Goal: Transaction & Acquisition: Purchase product/service

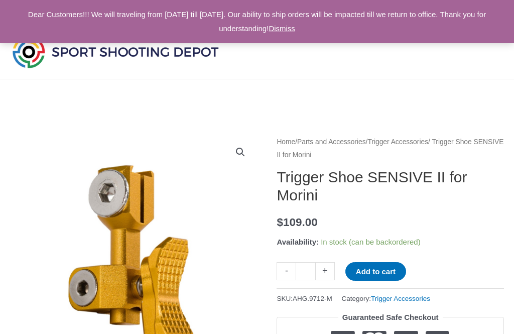
click at [295, 28] on link "Dismiss" at bounding box center [282, 28] width 27 height 9
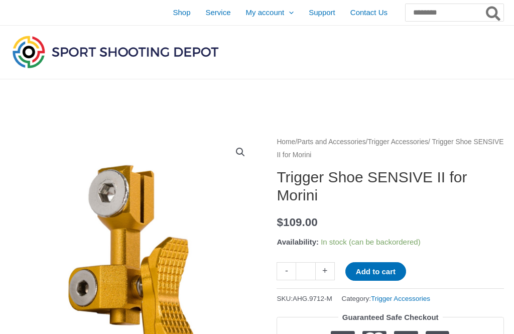
click at [173, 15] on span "Shop" at bounding box center [182, 12] width 18 height 25
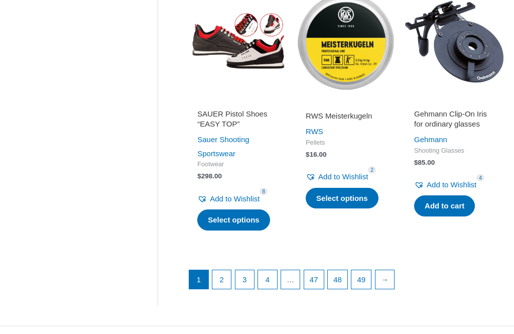
scroll to position [1242, 0]
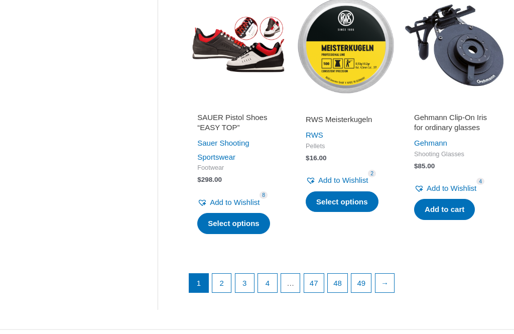
click at [395, 292] on link "→" at bounding box center [385, 283] width 19 height 19
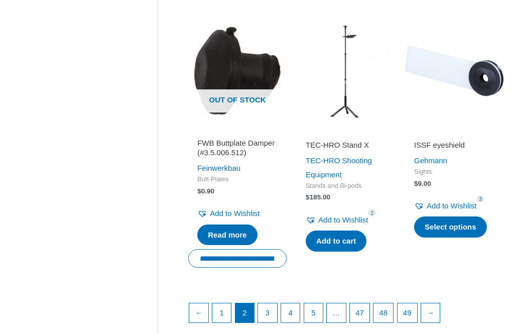
scroll to position [1226, 0]
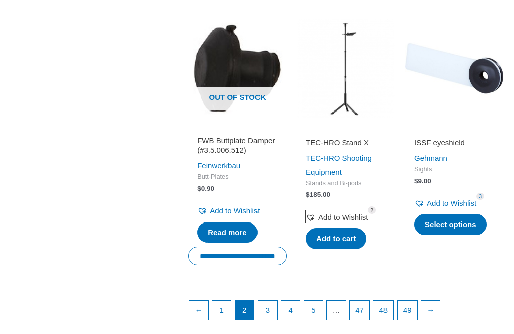
click at [340, 221] on span "Add to Wishlist" at bounding box center [343, 217] width 50 height 9
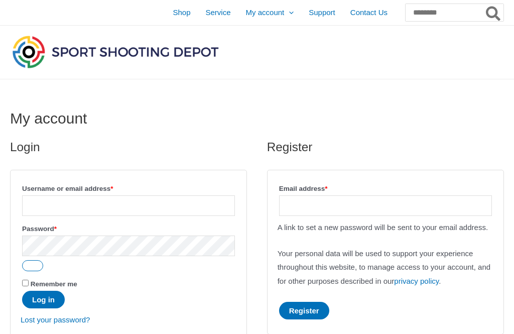
scroll to position [6, 0]
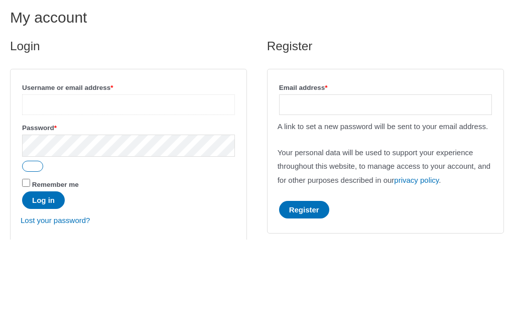
type input "**********"
click at [45, 286] on button "Log in" at bounding box center [43, 295] width 43 height 18
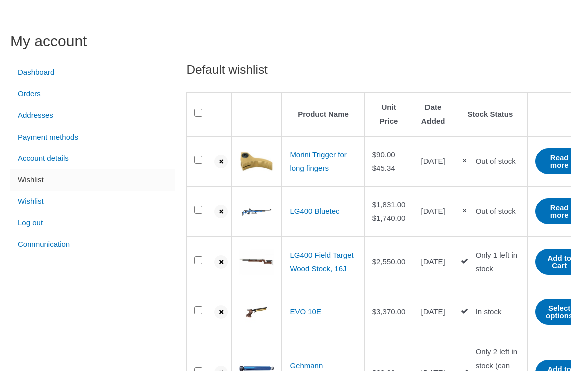
scroll to position [88, 0]
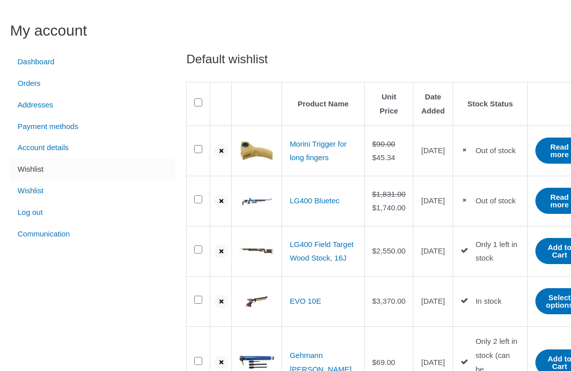
click at [542, 161] on link "Read more" at bounding box center [560, 151] width 48 height 26
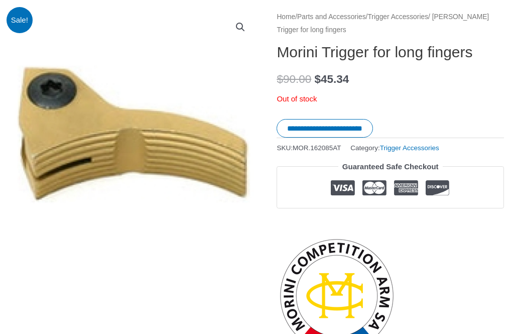
scroll to position [121, 0]
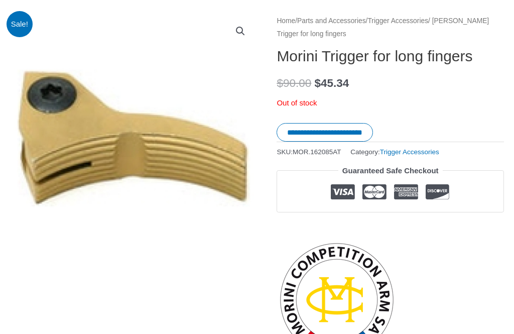
click at [346, 130] on input "**********" at bounding box center [325, 132] width 96 height 19
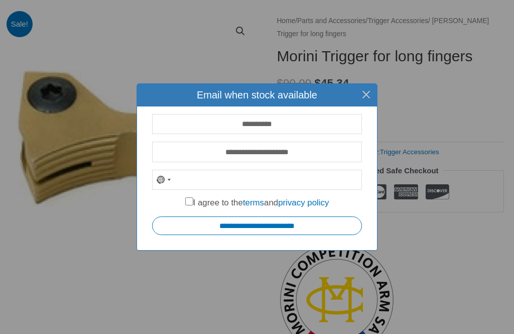
click at [278, 233] on input "**********" at bounding box center [257, 225] width 210 height 19
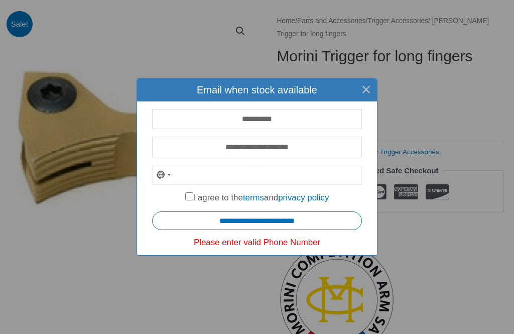
click at [254, 178] on input "tel" at bounding box center [257, 175] width 210 height 21
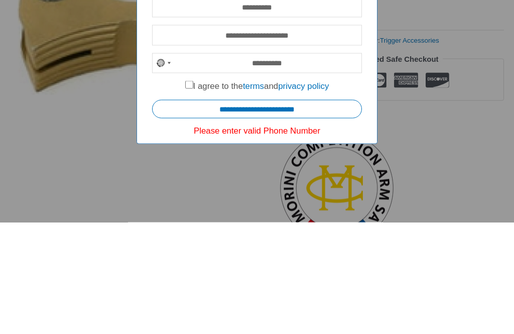
click at [275, 211] on input "**********" at bounding box center [257, 220] width 210 height 19
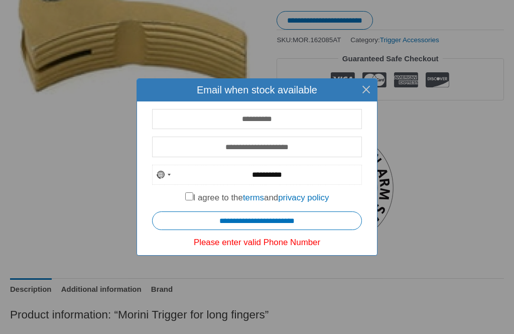
click at [260, 180] on input "**********" at bounding box center [257, 175] width 210 height 21
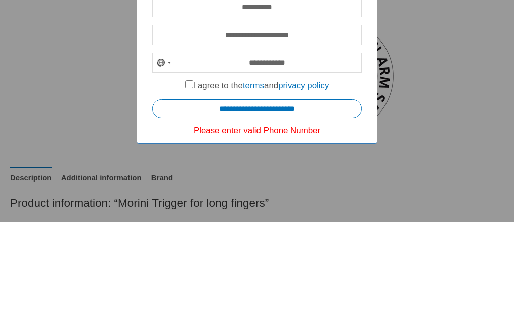
scroll to position [345, 0]
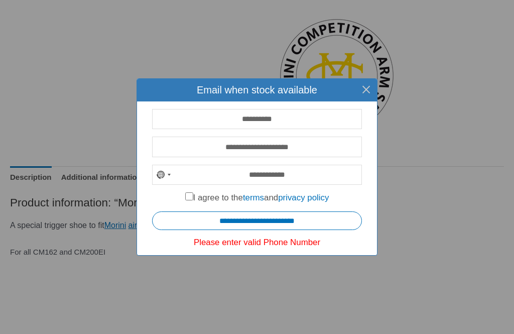
click at [253, 226] on input "**********" at bounding box center [257, 220] width 210 height 19
click at [262, 225] on input "**********" at bounding box center [257, 220] width 210 height 19
click at [232, 177] on input "**********" at bounding box center [257, 175] width 210 height 21
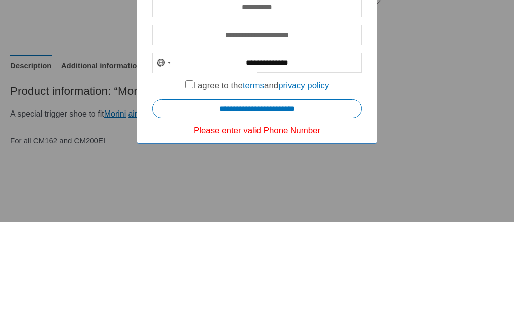
type input "**********"
click at [260, 211] on input "**********" at bounding box center [257, 220] width 210 height 19
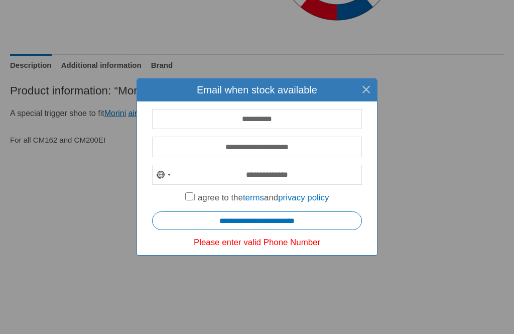
click at [280, 228] on input "**********" at bounding box center [257, 220] width 210 height 19
click at [285, 229] on input "**********" at bounding box center [257, 220] width 210 height 19
click at [367, 87] on button "×" at bounding box center [366, 89] width 23 height 23
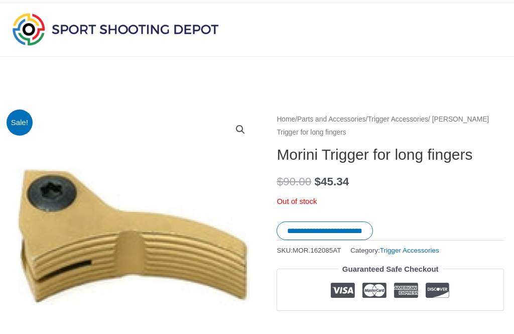
scroll to position [0, 0]
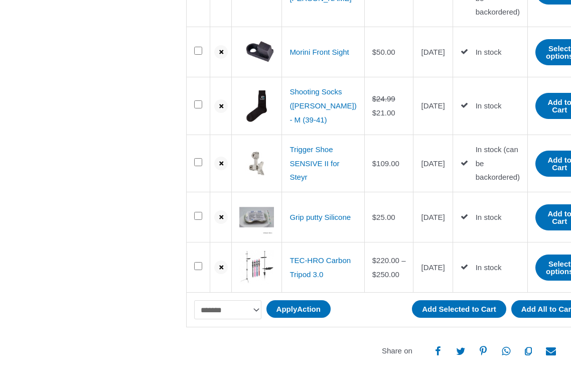
scroll to position [459, 0]
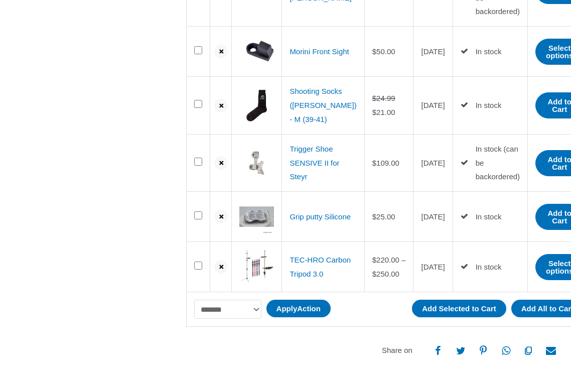
click at [223, 112] on icon "submit" at bounding box center [221, 106] width 10 height 12
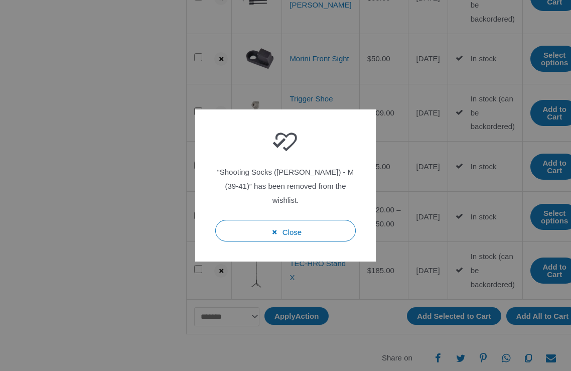
click at [300, 242] on button "Close" at bounding box center [285, 231] width 141 height 22
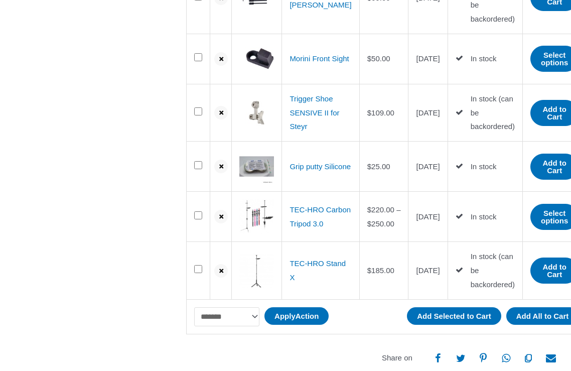
click at [223, 120] on icon "submit" at bounding box center [221, 113] width 10 height 12
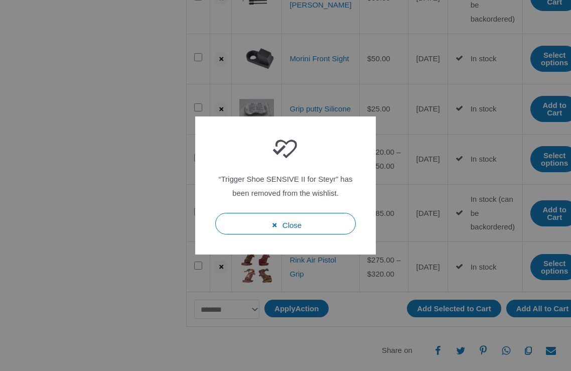
click at [304, 235] on button "Close" at bounding box center [285, 224] width 141 height 22
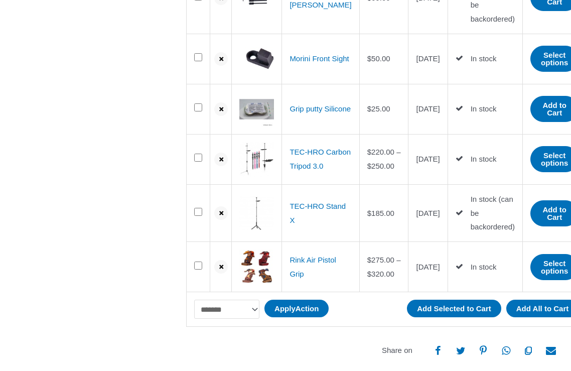
click at [222, 116] on icon "submit" at bounding box center [221, 110] width 10 height 12
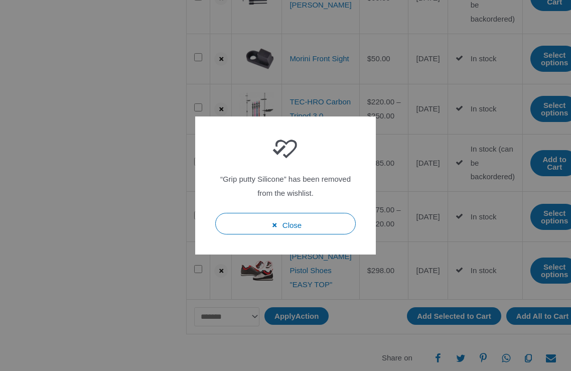
click at [307, 235] on button "Close" at bounding box center [285, 224] width 141 height 22
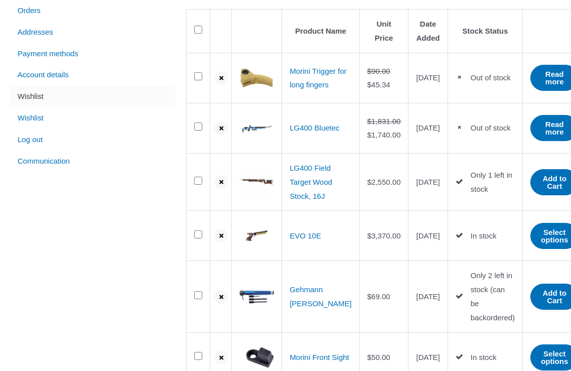
scroll to position [164, 0]
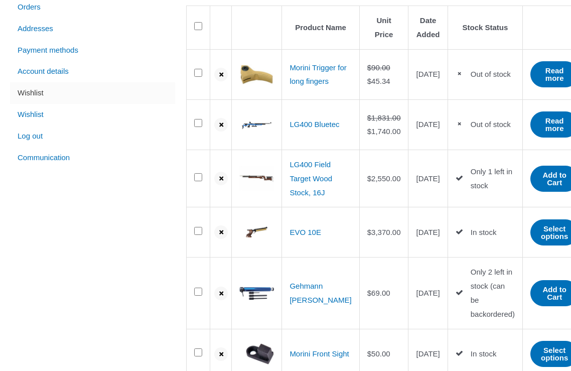
click at [220, 132] on icon "submit" at bounding box center [221, 126] width 10 height 12
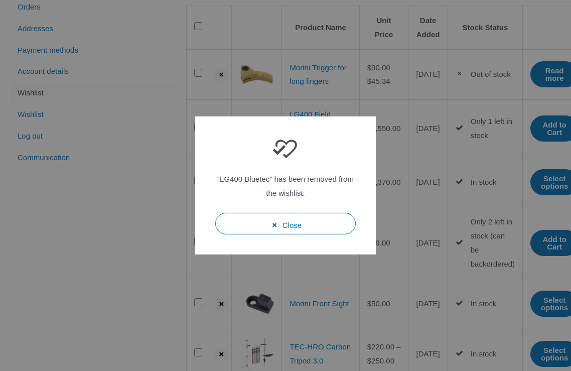
click at [296, 235] on button "Close" at bounding box center [285, 224] width 141 height 22
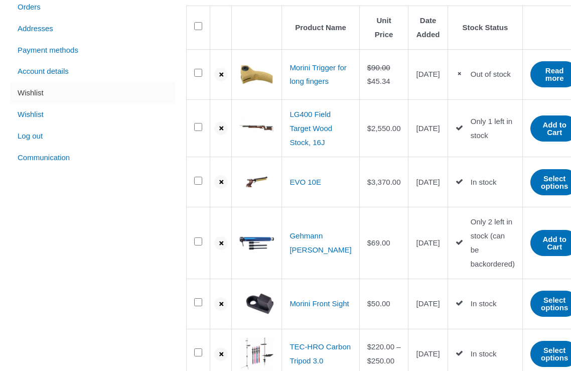
click at [216, 135] on icon "submit" at bounding box center [221, 129] width 10 height 12
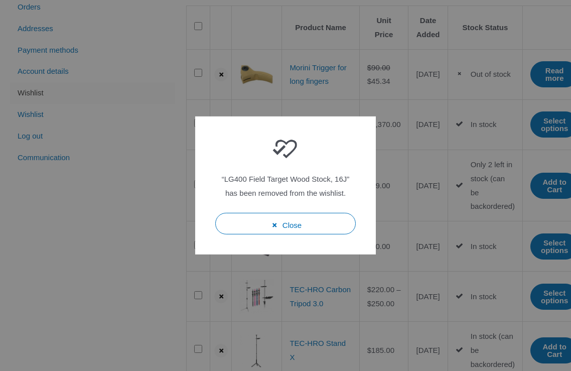
click at [299, 235] on button "Close" at bounding box center [285, 224] width 141 height 22
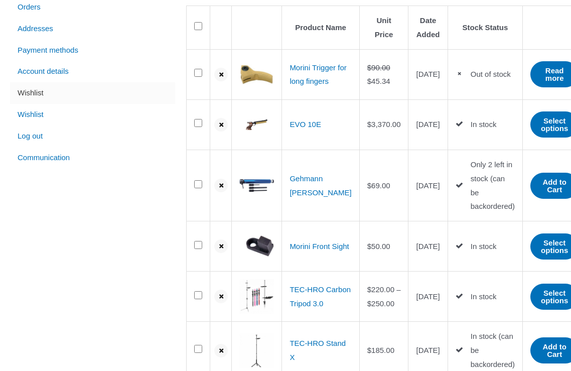
click at [219, 132] on icon "submit" at bounding box center [221, 126] width 10 height 12
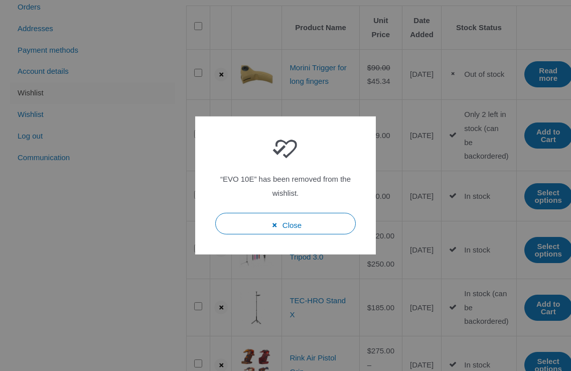
click at [312, 235] on button "Close" at bounding box center [285, 224] width 141 height 22
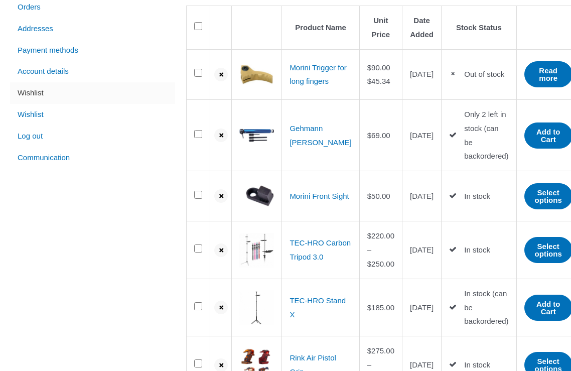
click at [221, 202] on icon "submit" at bounding box center [221, 197] width 10 height 12
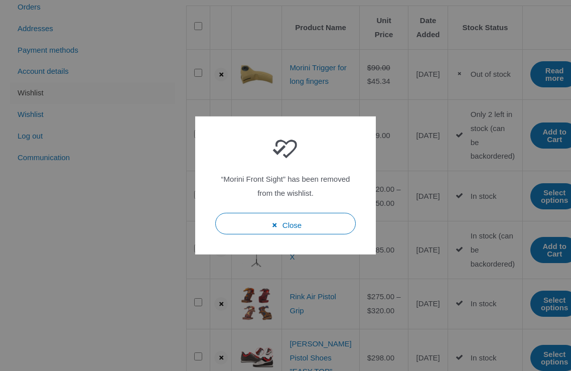
click at [298, 235] on button "Close" at bounding box center [285, 224] width 141 height 22
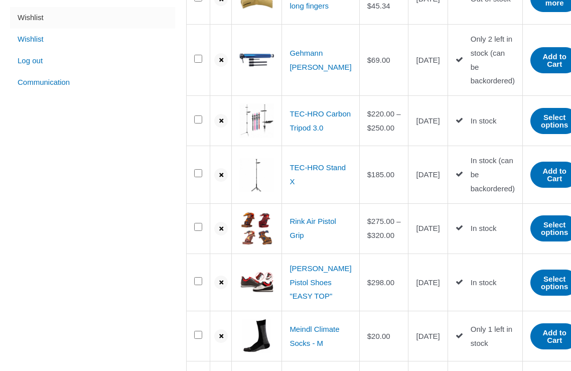
scroll to position [240, 0]
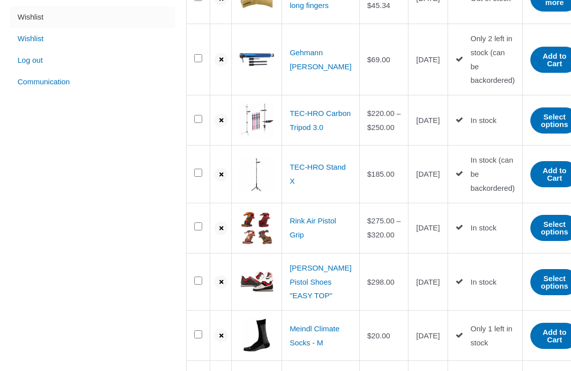
click at [223, 289] on icon "submit" at bounding box center [221, 283] width 10 height 12
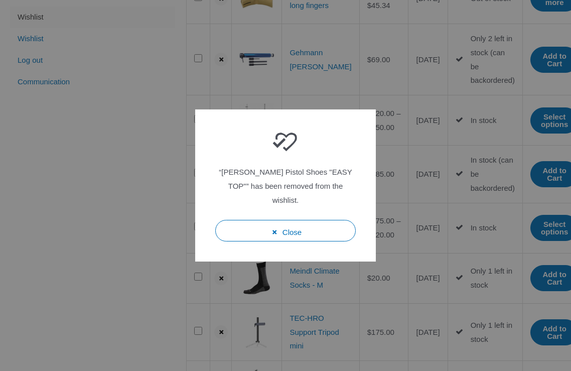
click at [310, 240] on button "Close" at bounding box center [285, 231] width 141 height 22
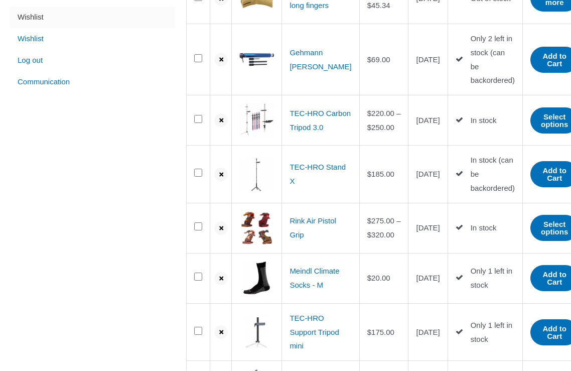
click at [223, 285] on icon "submit" at bounding box center [221, 279] width 10 height 12
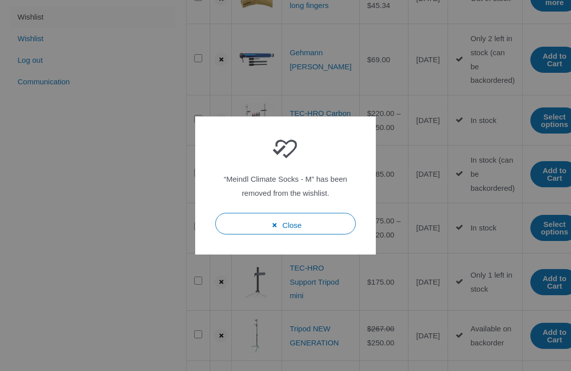
click at [302, 235] on button "Close" at bounding box center [285, 224] width 141 height 22
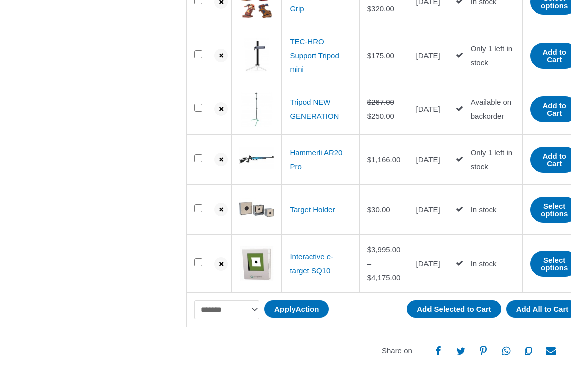
scroll to position [472, 0]
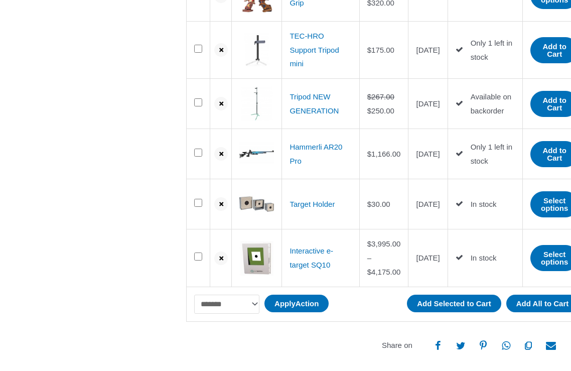
click at [220, 265] on icon "submit" at bounding box center [221, 259] width 10 height 12
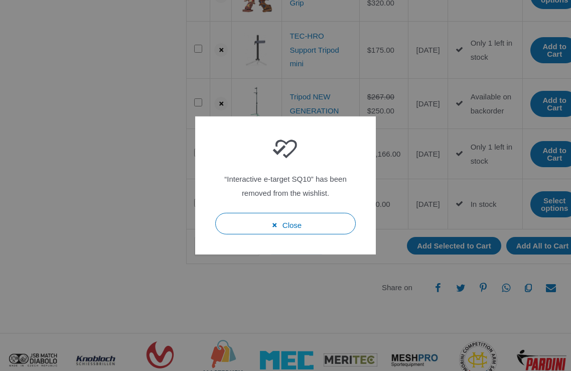
click at [303, 235] on button "Close" at bounding box center [285, 224] width 141 height 22
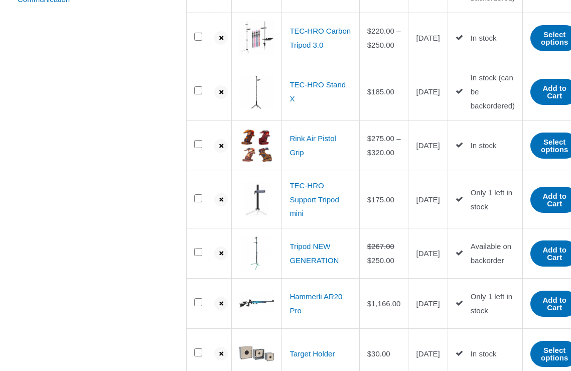
scroll to position [318, 0]
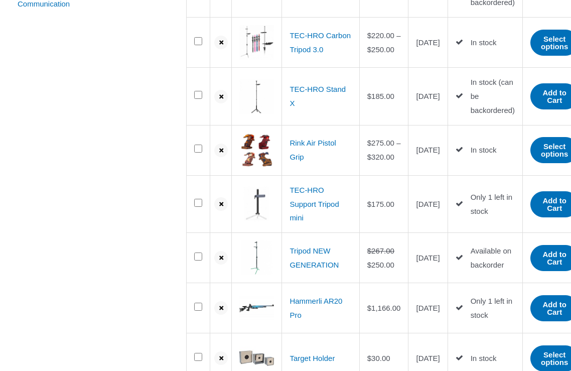
click at [309, 220] on link "TEC-HRO Support Tripod mini" at bounding box center [314, 204] width 49 height 37
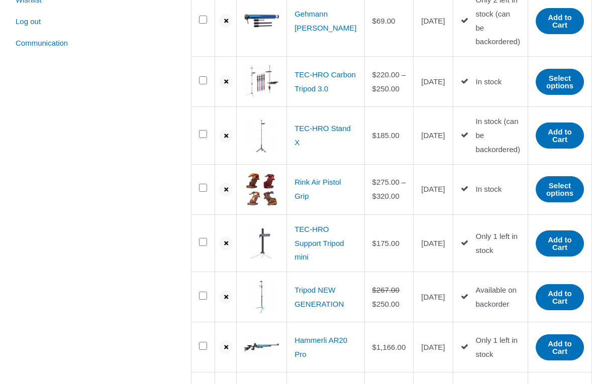
scroll to position [279, 10]
click at [221, 250] on icon "submit" at bounding box center [226, 244] width 10 height 12
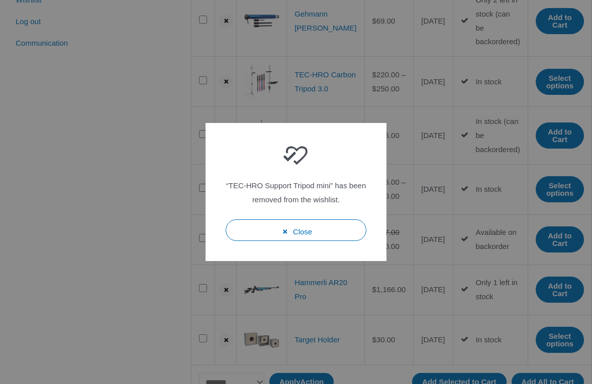
click at [309, 241] on button "Close" at bounding box center [295, 230] width 141 height 22
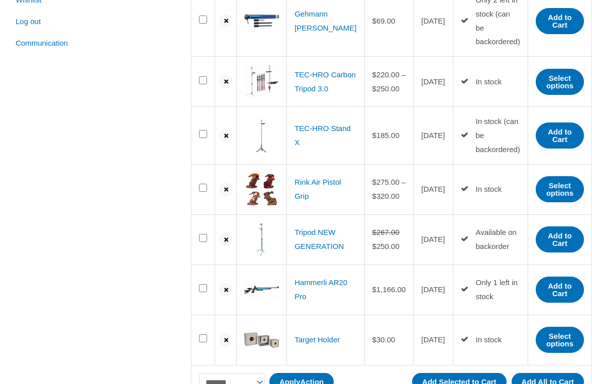
click at [309, 251] on link "Tripod NEW GENERATION" at bounding box center [318, 239] width 49 height 23
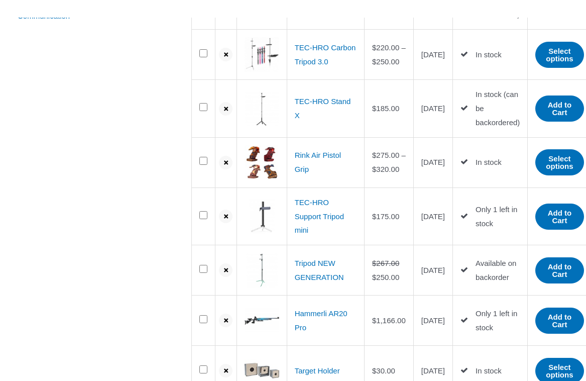
scroll to position [306, 0]
click at [225, 223] on icon "submit" at bounding box center [226, 217] width 10 height 12
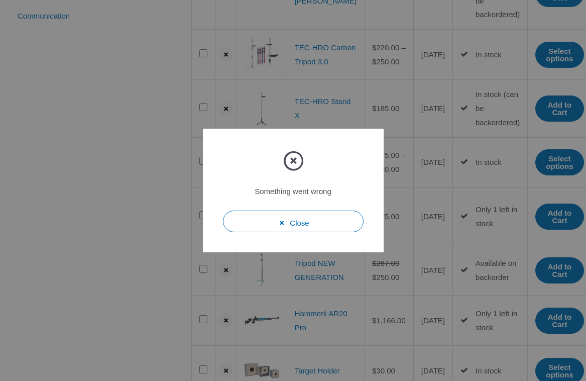
click at [313, 232] on button "Close" at bounding box center [293, 221] width 141 height 22
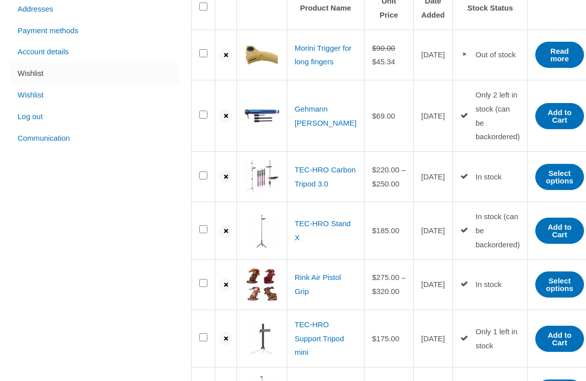
scroll to position [184, 0]
click at [565, 54] on link "Read more" at bounding box center [559, 55] width 48 height 26
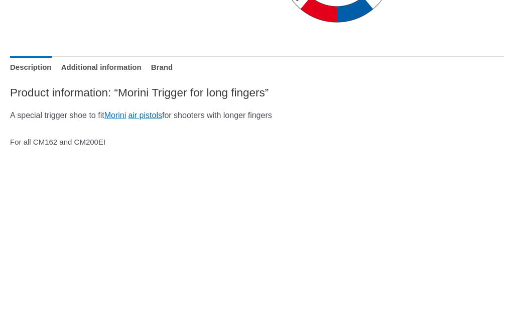
scroll to position [456, 0]
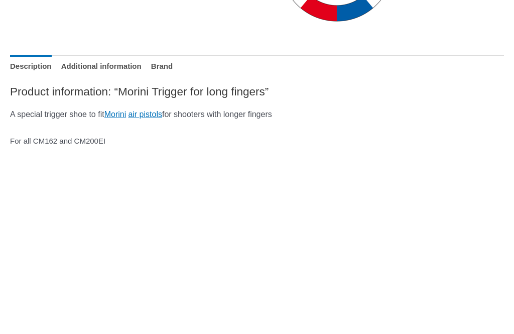
click at [161, 114] on link "air pistols" at bounding box center [145, 114] width 34 height 9
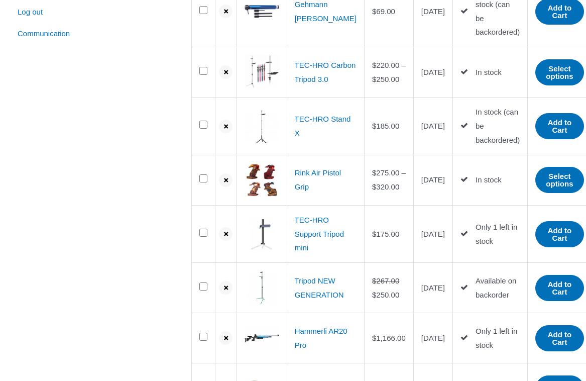
scroll to position [289, 0]
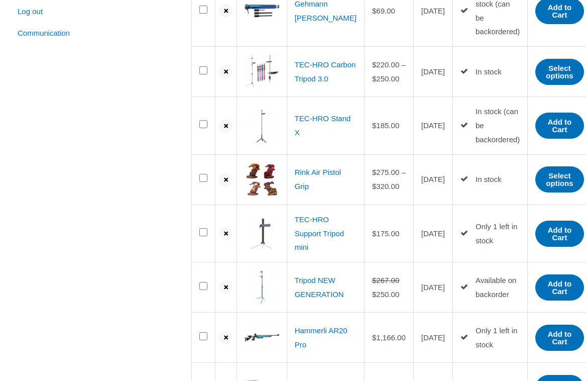
click at [223, 240] on icon "submit" at bounding box center [226, 234] width 10 height 12
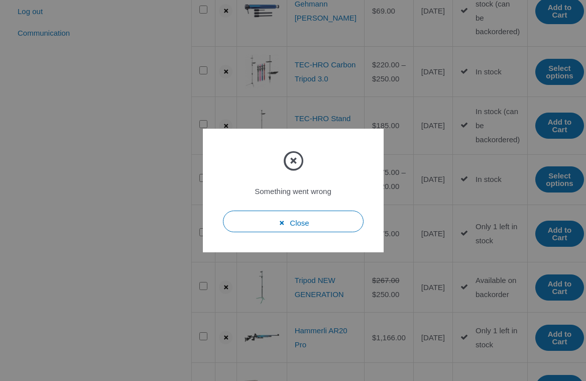
click at [319, 232] on button "Close" at bounding box center [293, 221] width 141 height 22
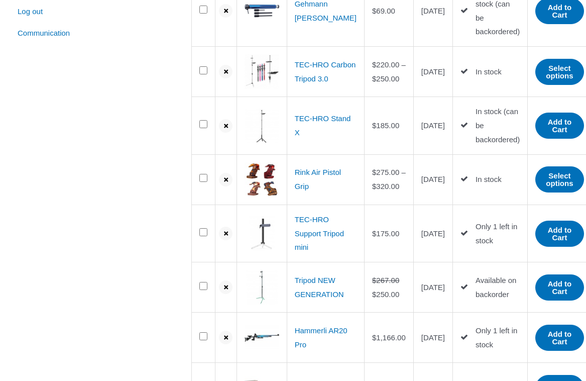
click at [223, 240] on icon "submit" at bounding box center [226, 234] width 10 height 12
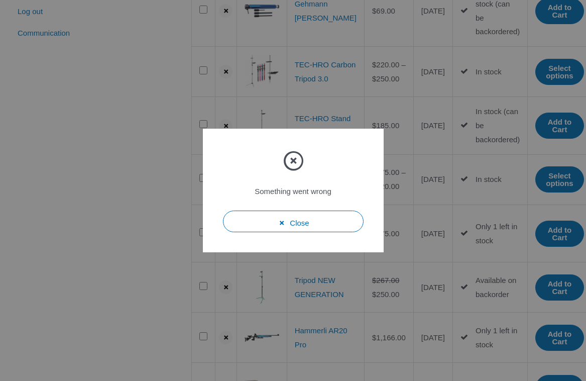
click at [290, 172] on icon at bounding box center [293, 160] width 23 height 23
click at [288, 172] on icon at bounding box center [293, 160] width 23 height 23
click at [306, 232] on button "Close" at bounding box center [293, 221] width 141 height 22
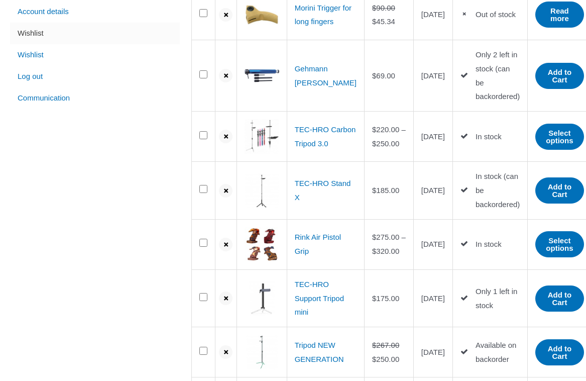
scroll to position [224, 0]
click at [316, 194] on link "TEC-HRO Stand X" at bounding box center [323, 190] width 56 height 23
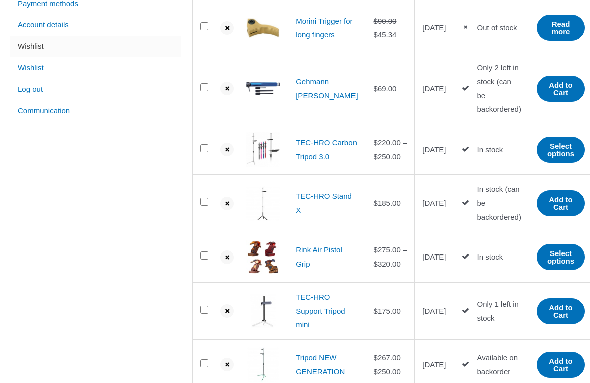
scroll to position [211, 0]
click at [313, 141] on link "TEC-HRO Carbon Tripod 3.0" at bounding box center [326, 149] width 61 height 23
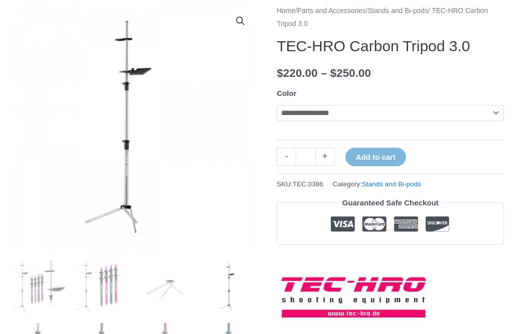
scroll to position [131, 0]
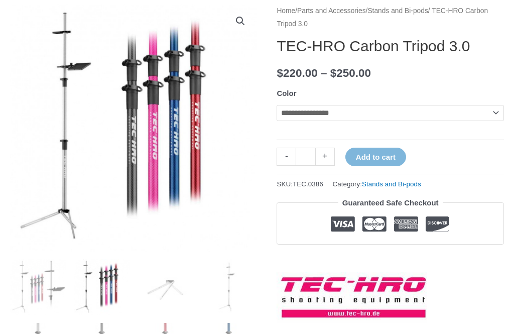
click at [490, 118] on select "**********" at bounding box center [390, 113] width 227 height 16
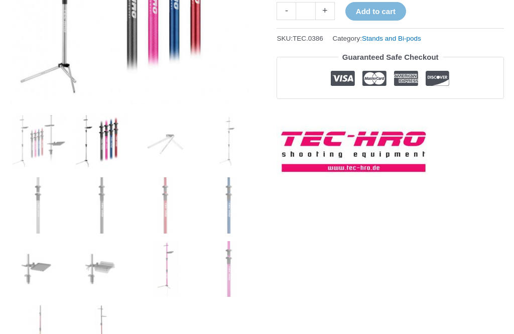
scroll to position [269, 0]
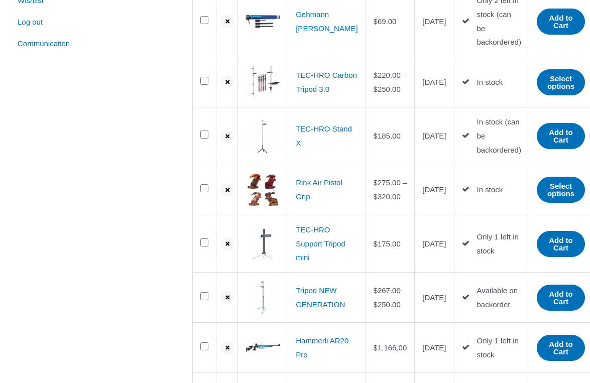
scroll to position [281, 0]
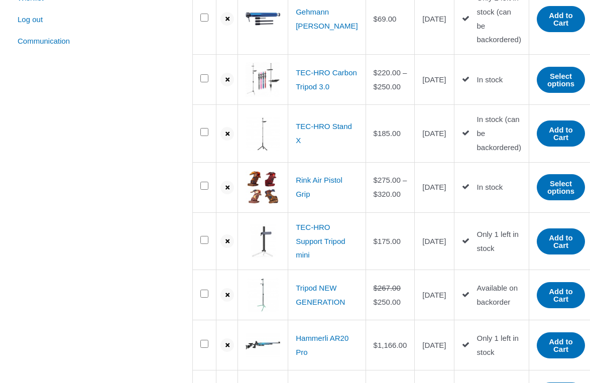
click at [313, 306] on link "Tripod NEW GENERATION" at bounding box center [320, 295] width 49 height 23
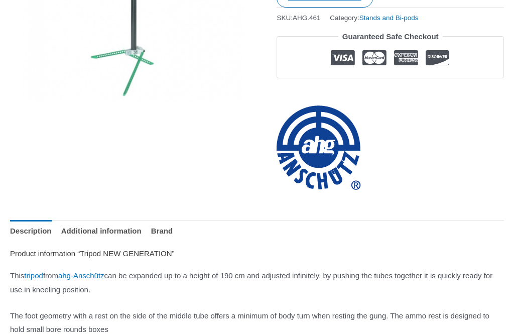
scroll to position [275, 0]
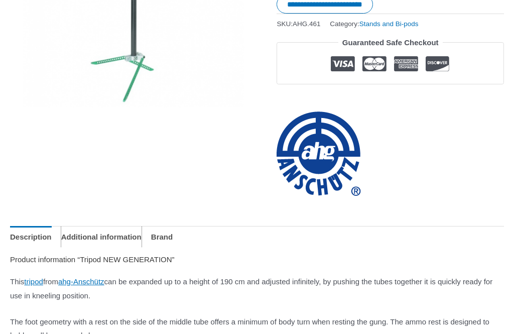
click at [108, 234] on link "Additional information" at bounding box center [101, 237] width 80 height 22
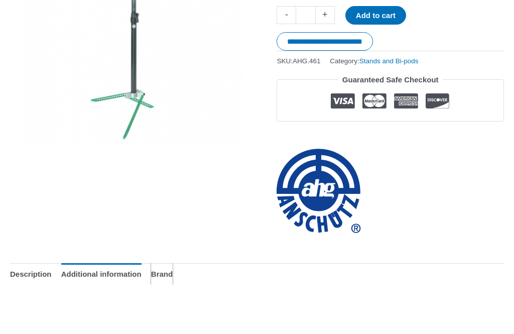
click at [173, 272] on link "Brand" at bounding box center [162, 275] width 22 height 22
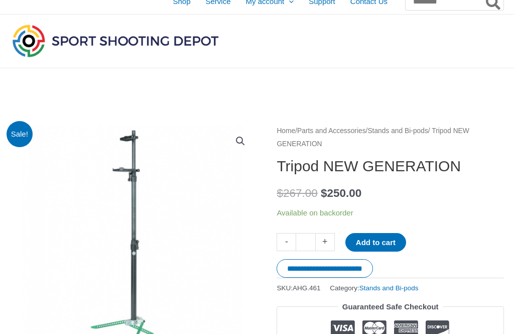
scroll to position [0, 0]
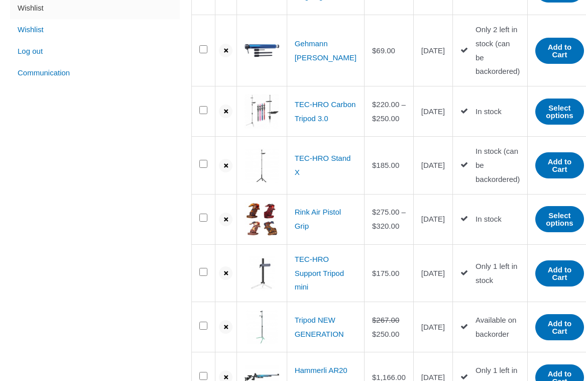
scroll to position [248, 0]
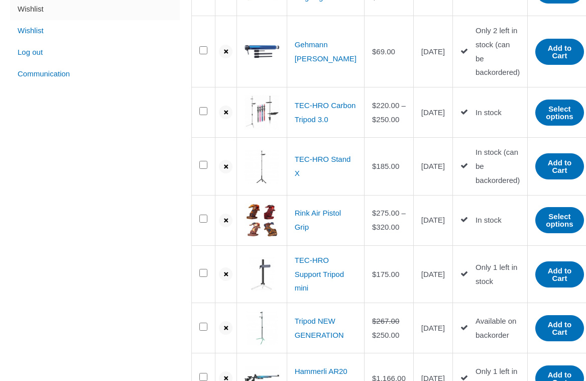
click at [376, 123] on bdi "$ 250.00" at bounding box center [385, 119] width 27 height 9
click at [310, 118] on link "TEC-HRO Carbon Tripod 3.0" at bounding box center [325, 112] width 61 height 23
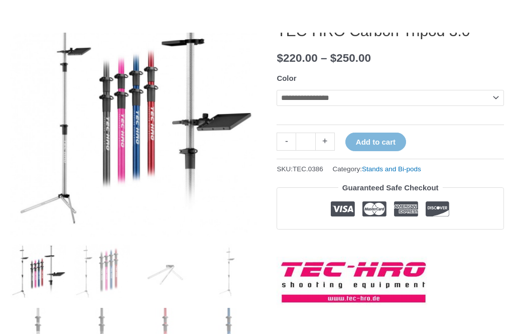
scroll to position [124, 0]
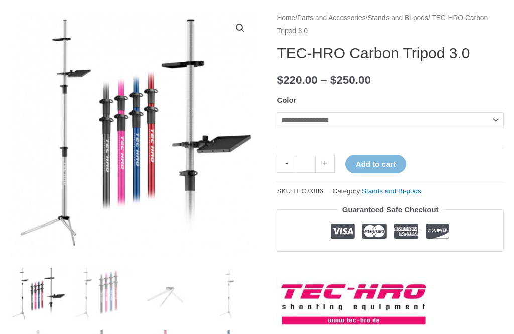
click at [495, 118] on select "**********" at bounding box center [390, 120] width 227 height 16
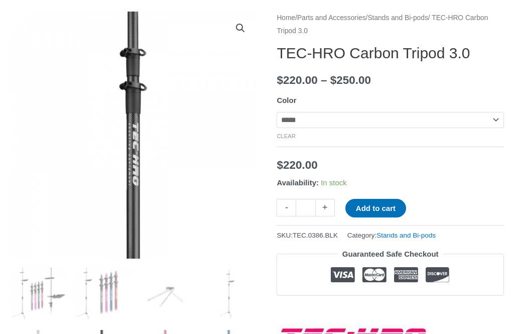
click at [495, 123] on select "**********" at bounding box center [390, 120] width 227 height 16
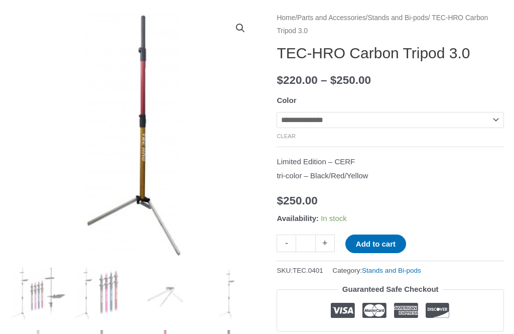
click at [498, 122] on select "**********" at bounding box center [390, 120] width 227 height 16
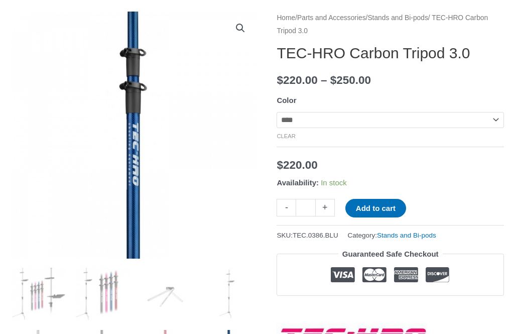
click at [499, 121] on select "**********" at bounding box center [390, 120] width 227 height 16
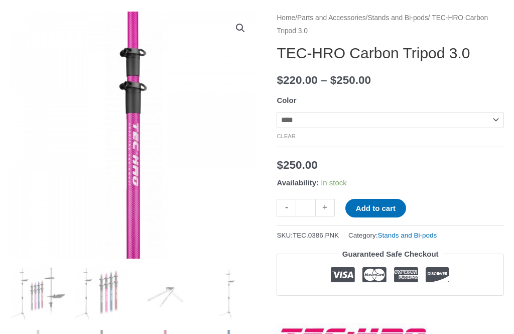
click at [497, 121] on select "**********" at bounding box center [390, 120] width 227 height 16
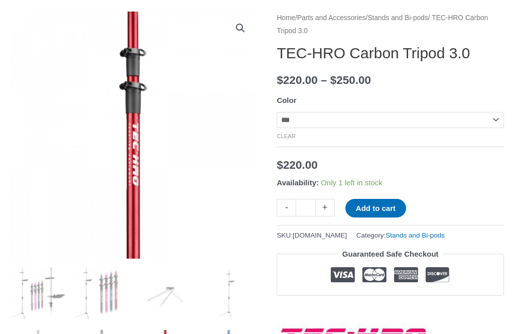
click at [498, 120] on select "**********" at bounding box center [390, 120] width 227 height 16
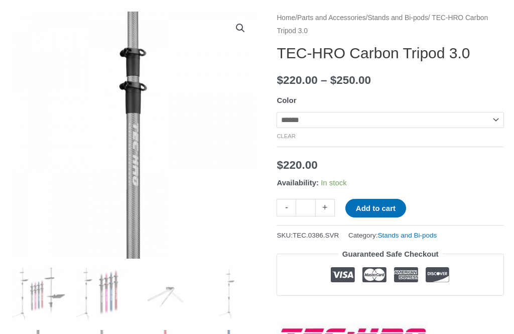
click at [493, 122] on select "**********" at bounding box center [390, 120] width 227 height 16
select select "*****"
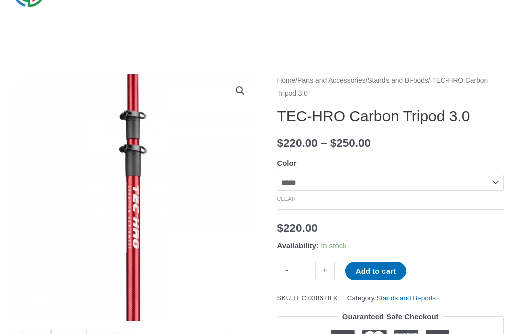
scroll to position [61, 0]
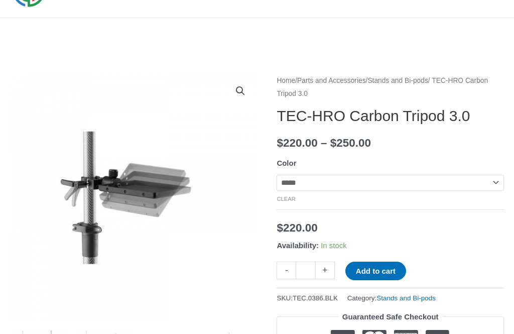
click at [163, 237] on img at bounding box center [211, 275] width 402 height 402
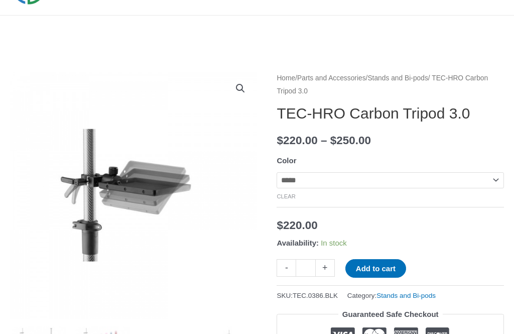
scroll to position [58, 0]
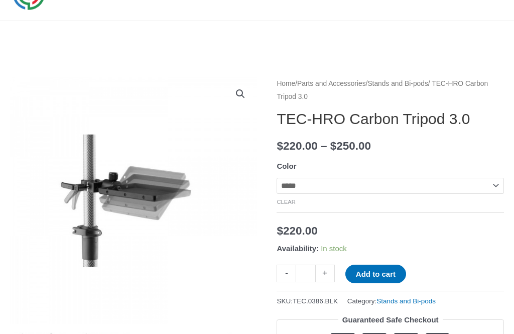
click at [136, 230] on img at bounding box center [211, 278] width 402 height 402
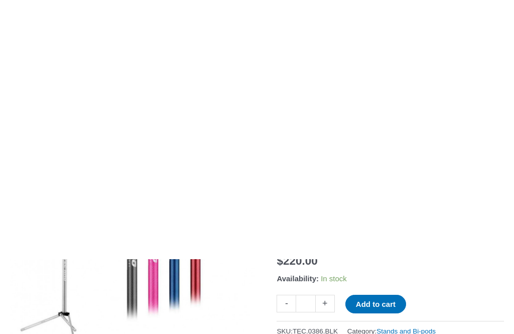
scroll to position [0, 0]
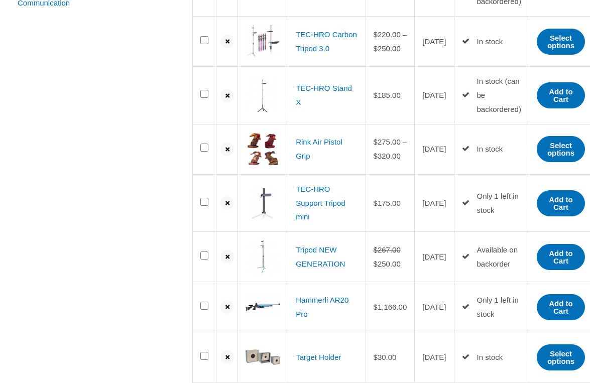
scroll to position [319, 0]
click at [317, 268] on link "Tripod NEW GENERATION" at bounding box center [320, 257] width 49 height 23
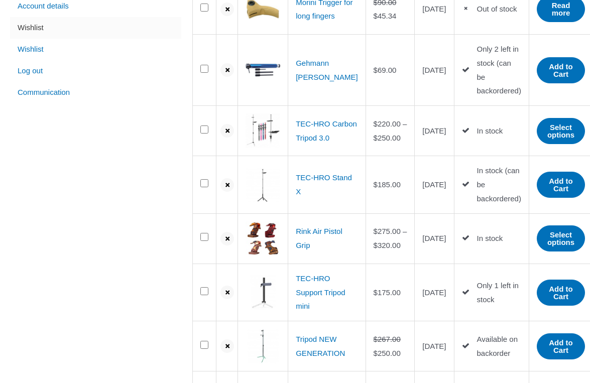
scroll to position [229, 0]
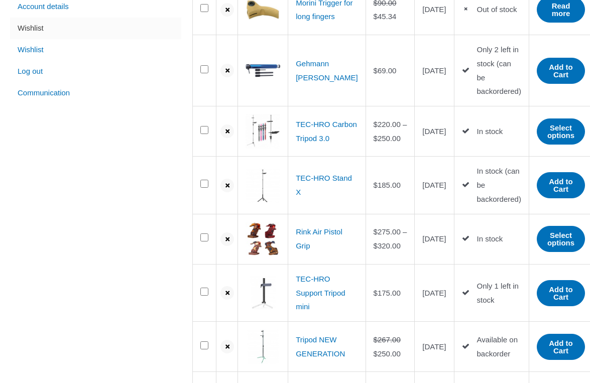
click at [309, 190] on link "TEC-HRO Stand X" at bounding box center [324, 185] width 56 height 23
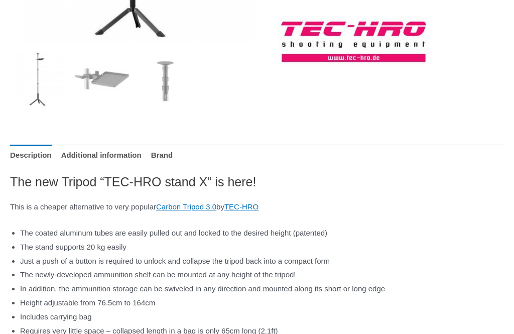
scroll to position [327, 0]
